Goal: Navigation & Orientation: Find specific page/section

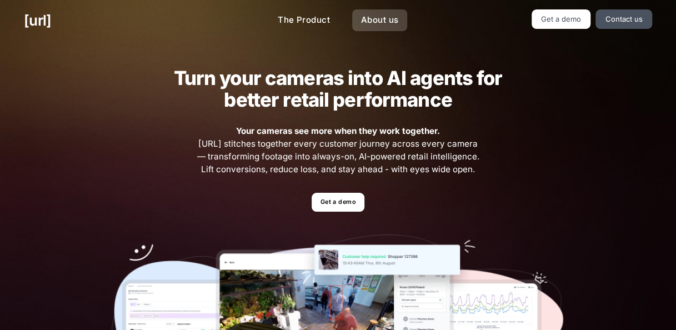
click at [379, 16] on link "About us" at bounding box center [379, 20] width 55 height 22
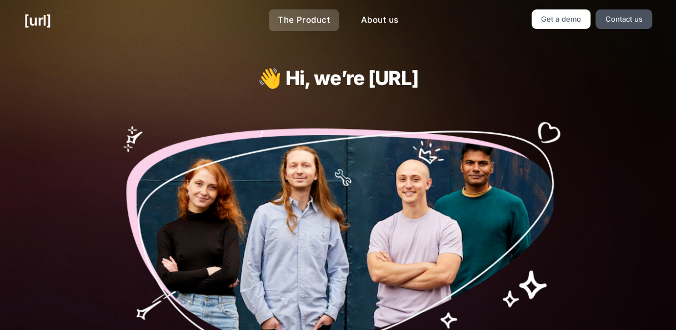
click at [304, 21] on link "The Product" at bounding box center [304, 20] width 70 height 22
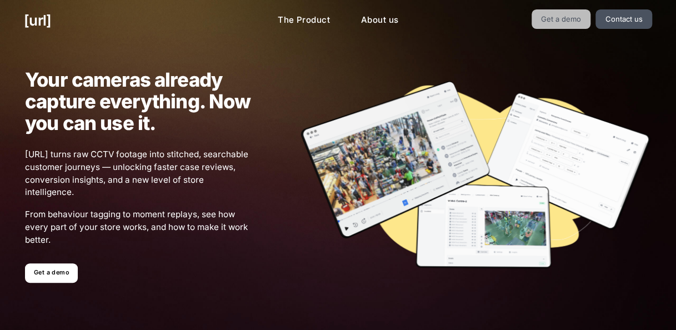
click at [565, 20] on link "Get a demo" at bounding box center [560, 18] width 59 height 19
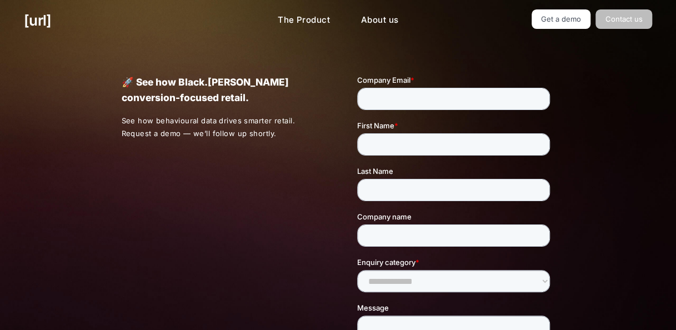
click at [574, 20] on link "Contact us" at bounding box center [623, 18] width 57 height 19
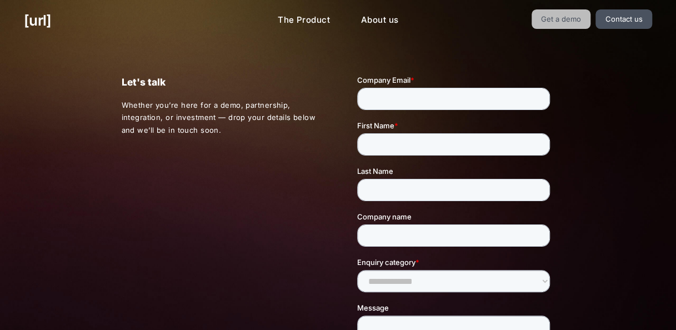
click at [574, 19] on link "Get a demo" at bounding box center [560, 18] width 59 height 19
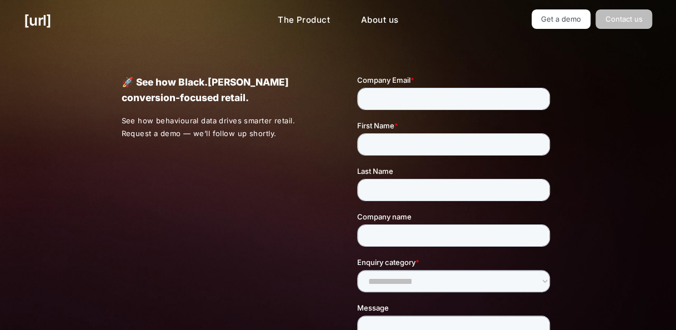
click at [574, 15] on link "Contact us" at bounding box center [623, 18] width 57 height 19
